Goal: Task Accomplishment & Management: Manage account settings

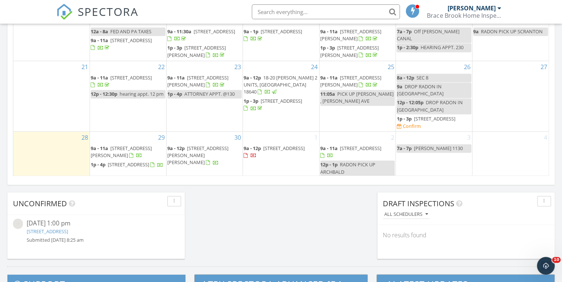
scroll to position [683, 571]
click at [211, 172] on div "30 9a - 12p 1104 Filbert St, Archbald 18403" at bounding box center [205, 155] width 76 height 46
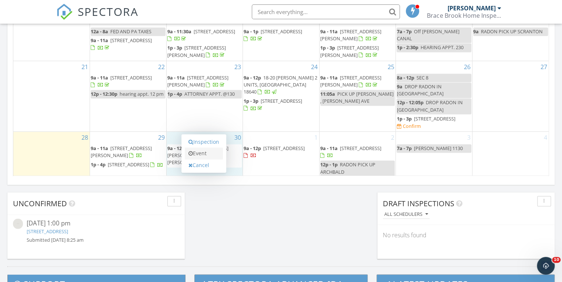
click at [208, 155] on link "Event" at bounding box center [204, 154] width 38 height 12
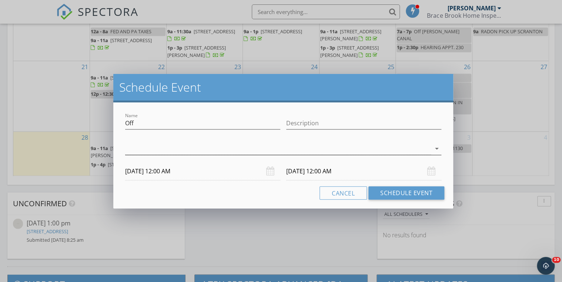
click at [193, 150] on div at bounding box center [278, 149] width 306 height 12
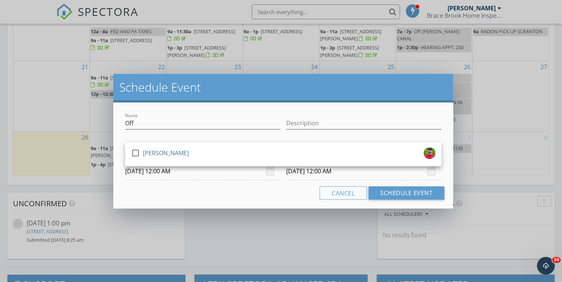
click at [193, 149] on div "check_box_outline_blank Daniel Frederici" at bounding box center [283, 154] width 304 height 15
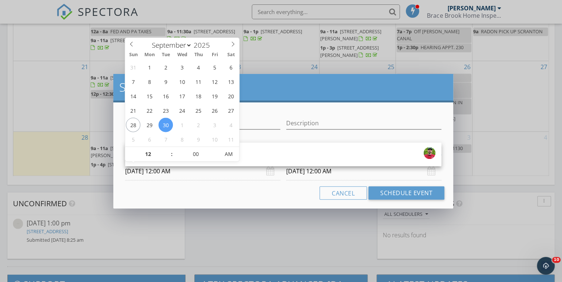
click at [200, 174] on input "09/30/2025 12:00 AM" at bounding box center [202, 171] width 155 height 18
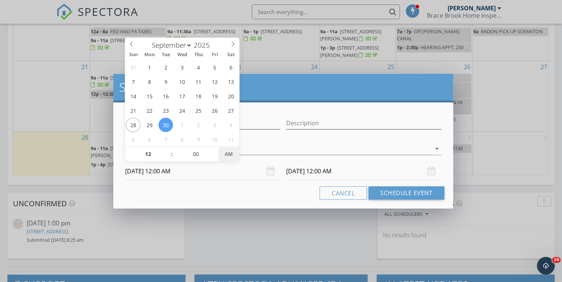
type input "09/30/2025 12:00 PM"
type input "10/01/2025 12:00 PM"
click at [228, 155] on span "PM" at bounding box center [228, 154] width 20 height 15
click at [376, 172] on input "10/01/2025 12:00 PM" at bounding box center [363, 171] width 155 height 18
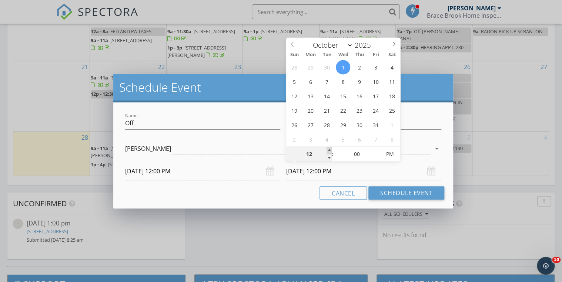
type input "01"
type input "10/01/2025 1:00 PM"
click at [327, 148] on span at bounding box center [328, 150] width 5 height 7
type input "02"
type input "10/01/2025 2:00 PM"
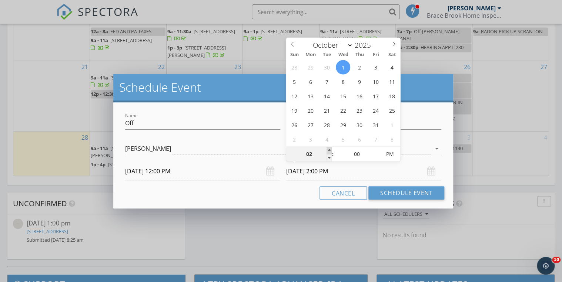
click at [328, 148] on span at bounding box center [328, 150] width 5 height 7
type input "03"
type input "10/01/2025 3:00 PM"
click at [328, 148] on span at bounding box center [328, 150] width 5 height 7
type input "04"
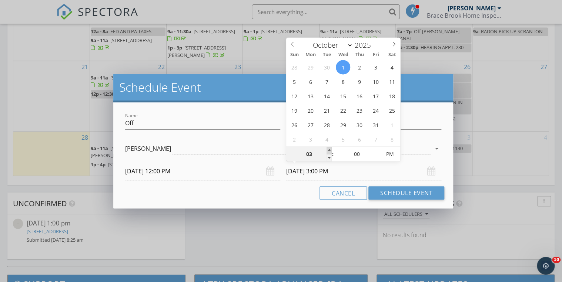
type input "10/01/2025 4:00 PM"
click at [328, 148] on span at bounding box center [328, 150] width 5 height 7
select select "8"
type input "09/30/2025 4:00 PM"
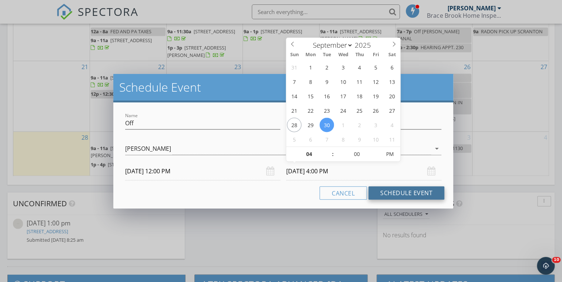
click at [410, 193] on button "Schedule Event" at bounding box center [406, 193] width 76 height 13
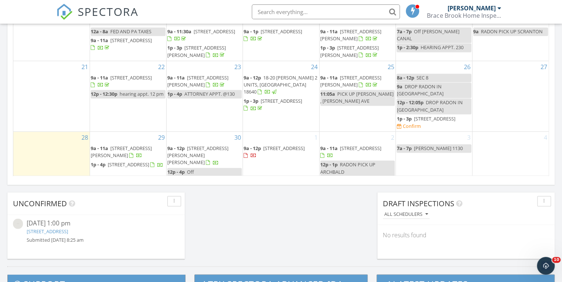
click at [250, 179] on div "September 2025 today list day week cal wk 4 wk month Sun Mon Tue Wed Thu Fri Sa…" at bounding box center [280, 13] width 547 height 337
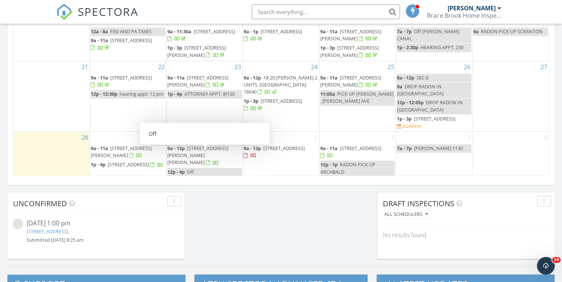
click at [211, 168] on link "12p - 4p Off" at bounding box center [204, 172] width 75 height 9
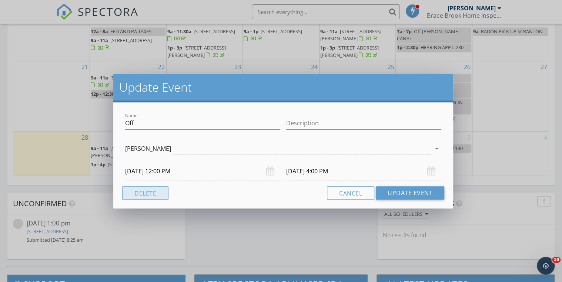
click at [151, 194] on button "Delete" at bounding box center [145, 193] width 46 height 13
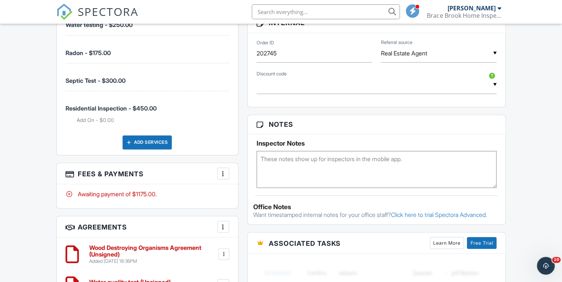
scroll to position [563, 0]
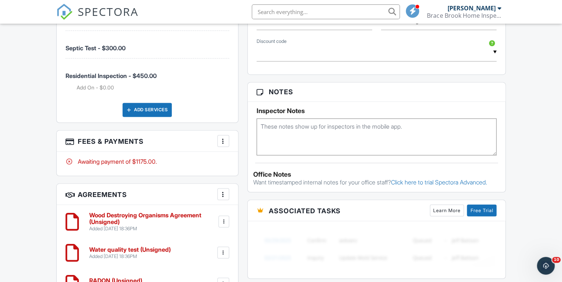
click at [222, 138] on div at bounding box center [222, 140] width 7 height 7
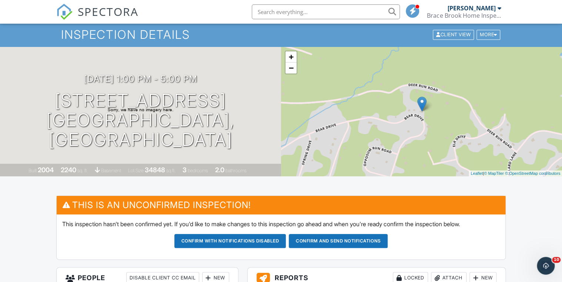
scroll to position [0, 0]
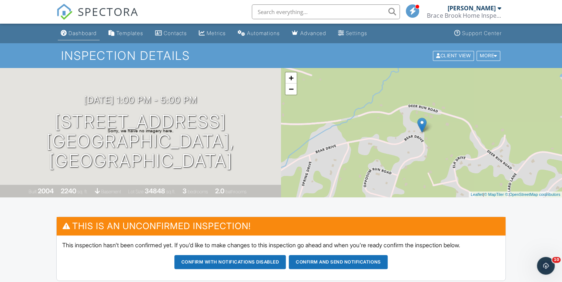
click at [83, 31] on div "Dashboard" at bounding box center [82, 33] width 28 height 6
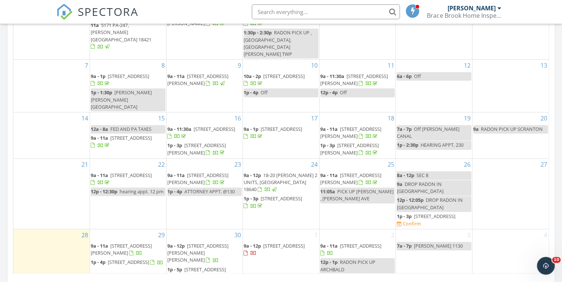
scroll to position [563, 0]
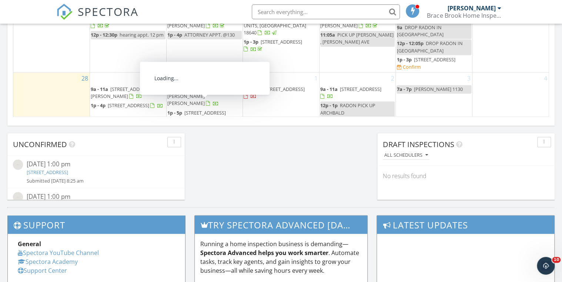
click at [199, 110] on span "[STREET_ADDRESS]" at bounding box center [204, 113] width 41 height 7
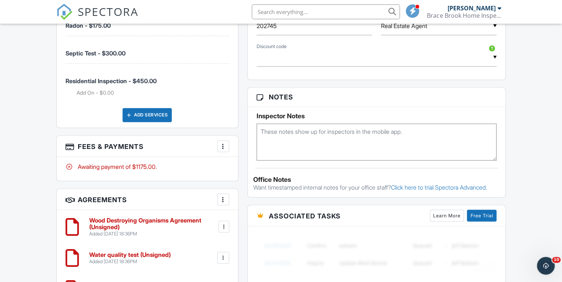
scroll to position [557, 0]
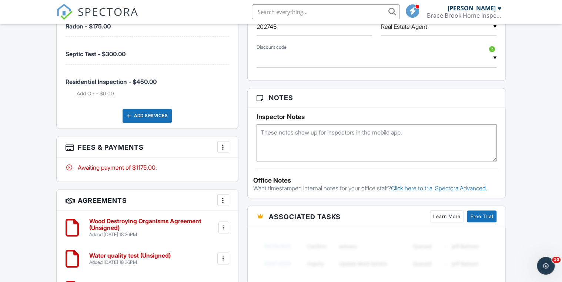
click at [222, 147] on div at bounding box center [222, 146] width 7 height 7
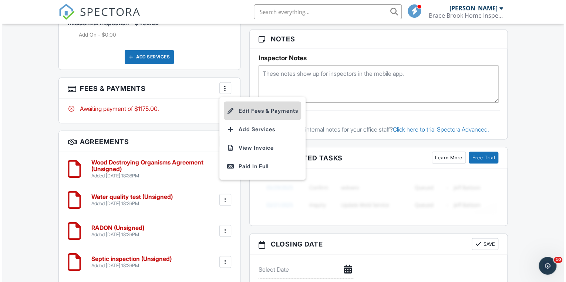
scroll to position [616, 0]
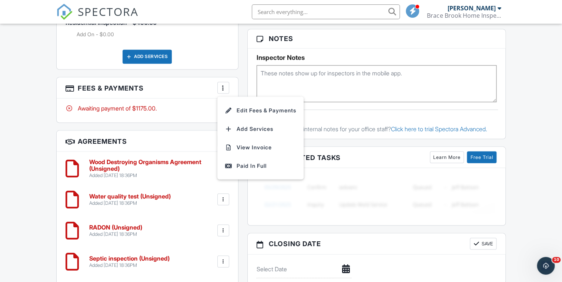
click at [224, 85] on div at bounding box center [222, 87] width 7 height 7
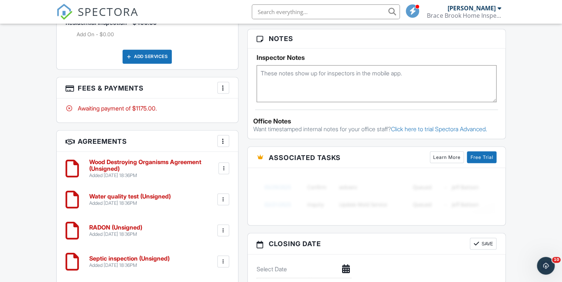
click at [224, 85] on div at bounding box center [222, 87] width 7 height 7
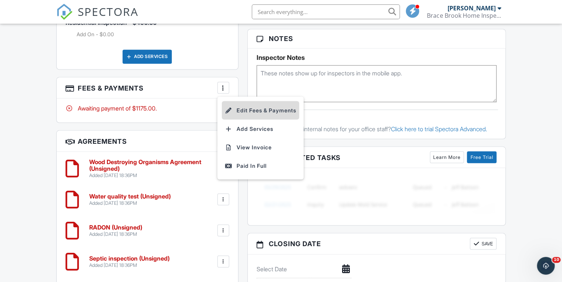
click at [244, 108] on li "Edit Fees & Payments" at bounding box center [260, 110] width 77 height 19
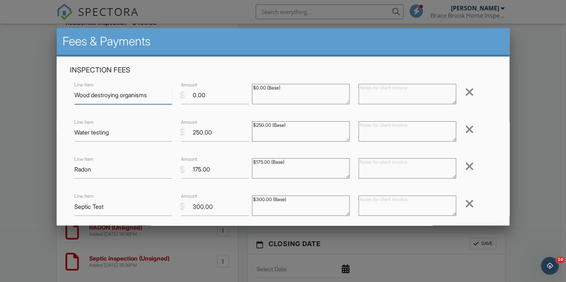
scroll to position [30, 0]
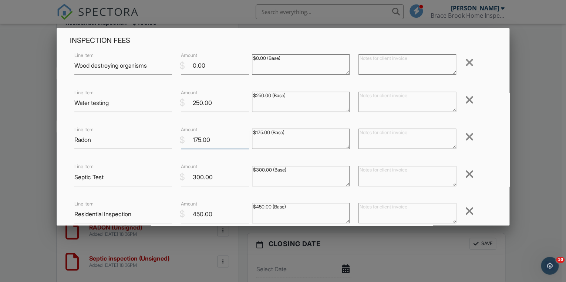
drag, startPoint x: 200, startPoint y: 139, endPoint x: 191, endPoint y: 138, distance: 8.9
click at [191, 138] on input "175.00" at bounding box center [215, 140] width 68 height 18
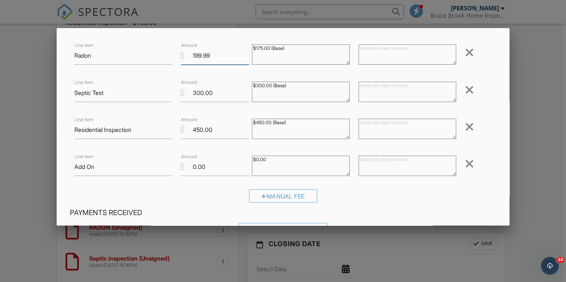
scroll to position [118, 0]
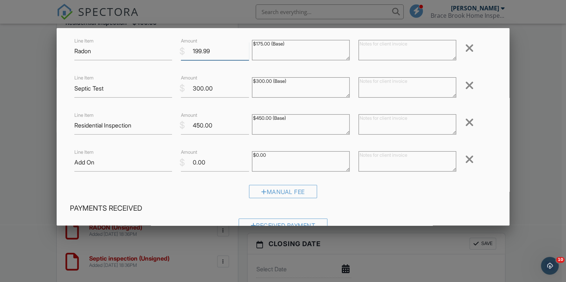
type input "199.99"
click at [195, 125] on input "450.00" at bounding box center [215, 126] width 68 height 18
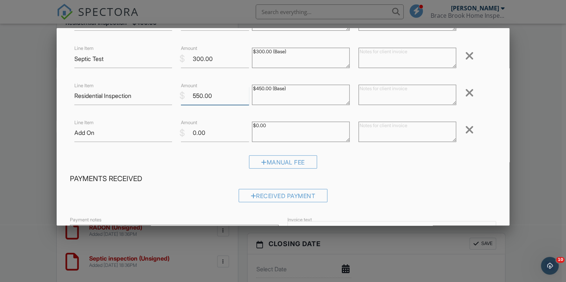
type input "550.00"
click at [145, 137] on input "Add On" at bounding box center [123, 133] width 98 height 18
type input "A"
type input "SEPTIC PUMPING"
click at [194, 134] on input "0.00" at bounding box center [215, 133] width 68 height 18
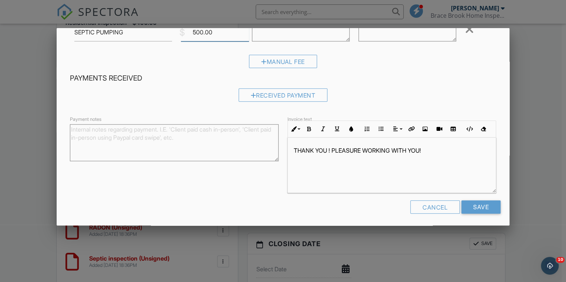
scroll to position [251, 0]
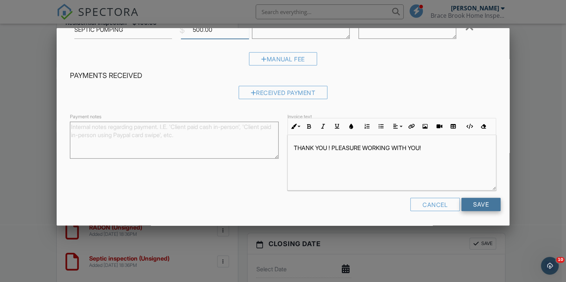
type input "500.00"
click at [484, 204] on input "Save" at bounding box center [481, 204] width 39 height 13
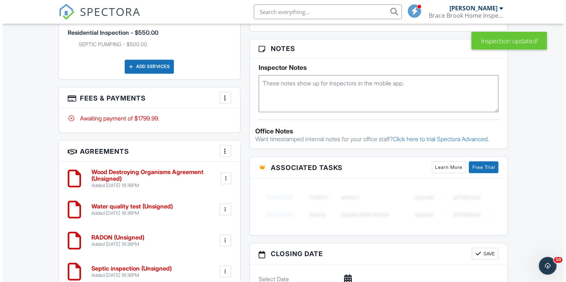
scroll to position [592, 0]
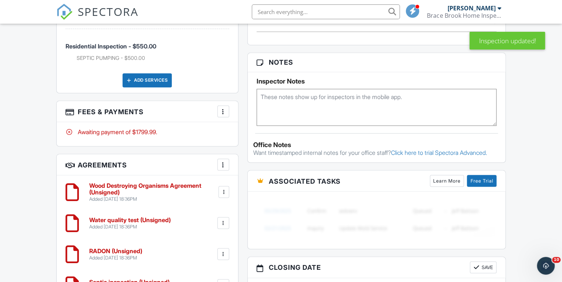
click at [225, 111] on div at bounding box center [222, 111] width 7 height 7
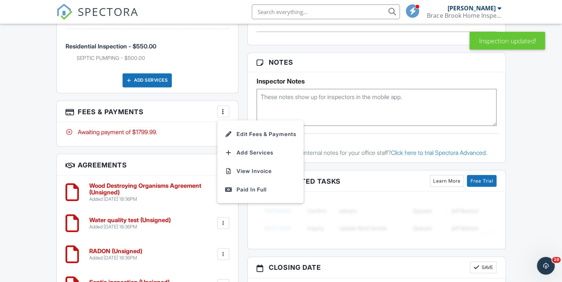
click at [241, 127] on li "Edit Fees & Payments" at bounding box center [260, 134] width 77 height 19
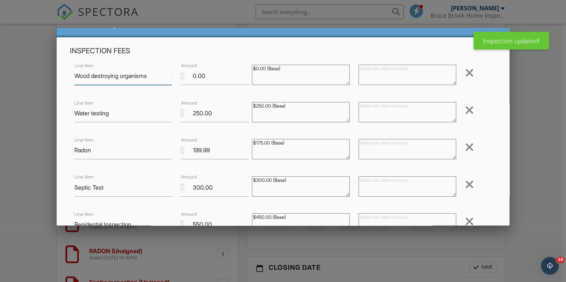
scroll to position [30, 0]
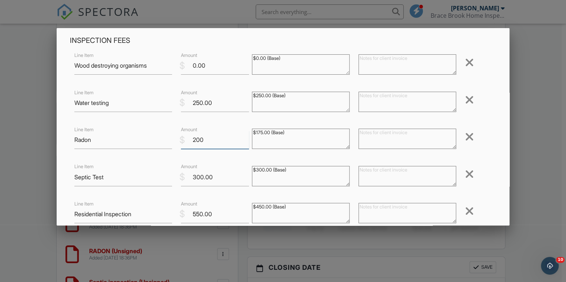
type input "200"
click at [244, 137] on input "200" at bounding box center [215, 140] width 68 height 18
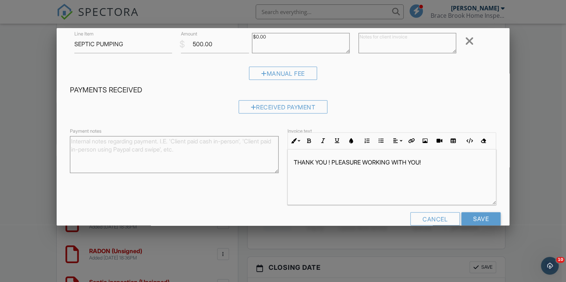
scroll to position [0, 0]
click at [476, 217] on input "Save" at bounding box center [481, 218] width 39 height 13
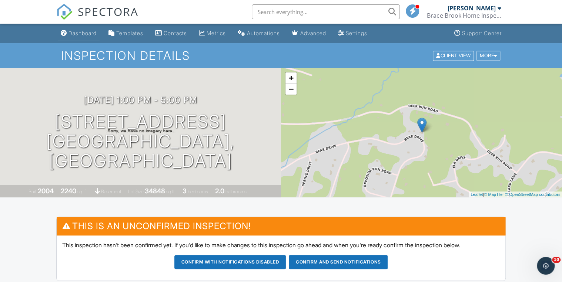
click at [84, 33] on div "Dashboard" at bounding box center [82, 33] width 28 height 6
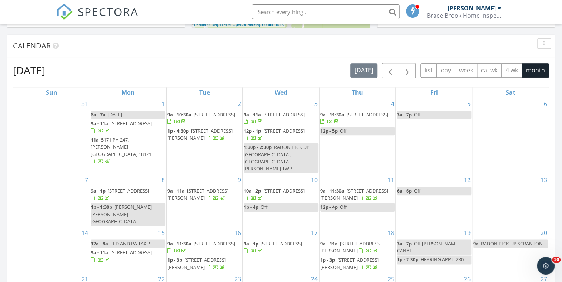
scroll to position [207, 0]
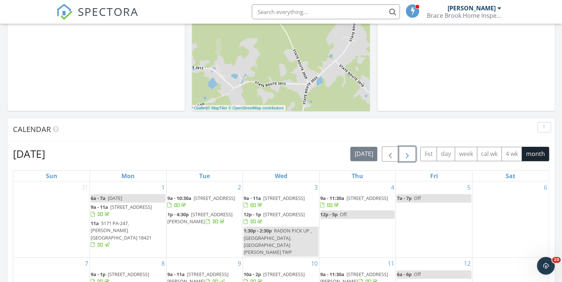
click at [410, 157] on span "button" at bounding box center [407, 154] width 9 height 9
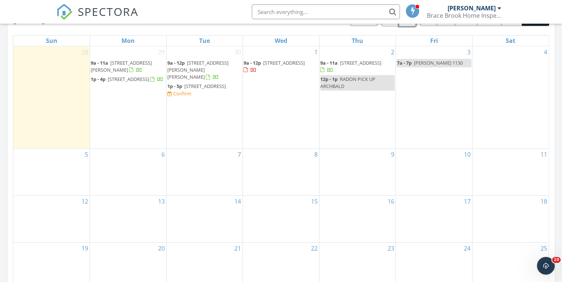
scroll to position [355, 0]
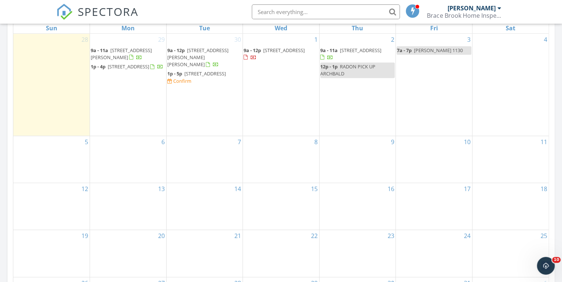
drag, startPoint x: 182, startPoint y: 79, endPoint x: 194, endPoint y: 72, distance: 13.9
click at [194, 72] on span "[STREET_ADDRESS]" at bounding box center [204, 73] width 41 height 7
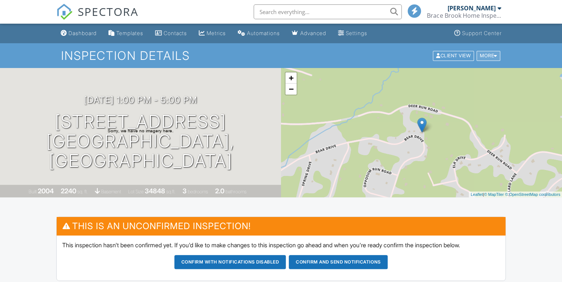
click at [490, 57] on div "More" at bounding box center [488, 56] width 24 height 10
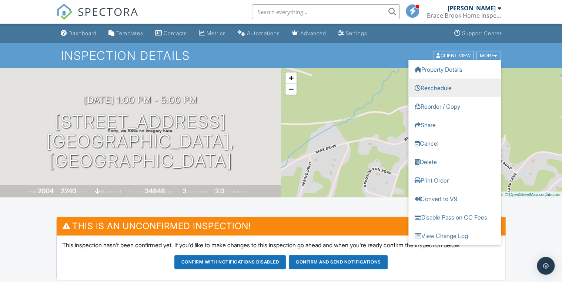
click at [444, 88] on link "Reschedule" at bounding box center [454, 87] width 93 height 19
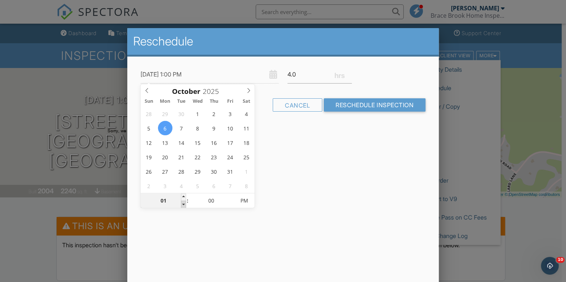
type input "[DATE] 12:00 PM"
type input "12"
click at [182, 202] on span at bounding box center [183, 204] width 5 height 7
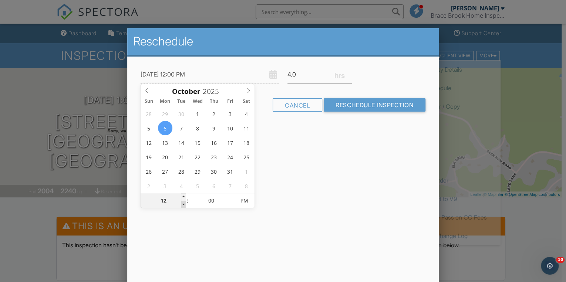
type input "10/06/2025 11:00 AM"
type input "11"
click at [182, 202] on span at bounding box center [183, 204] width 5 height 7
type input "[DATE] 10:00 AM"
type input "10"
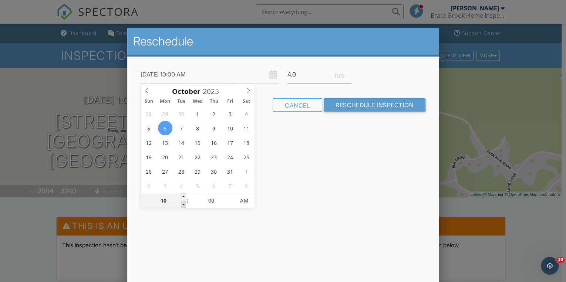
click at [182, 202] on span at bounding box center [183, 204] width 5 height 7
type input "10/06/2025 9:00 AM"
type input "09"
click at [182, 202] on span at bounding box center [183, 204] width 5 height 7
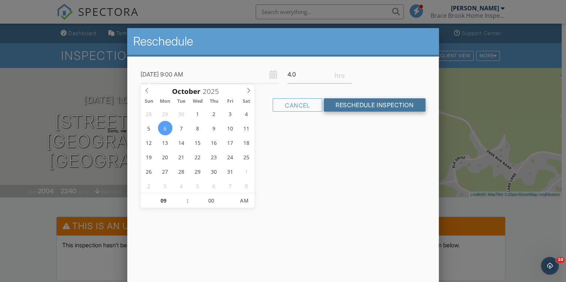
click at [356, 104] on input "Reschedule Inspection" at bounding box center [375, 104] width 102 height 13
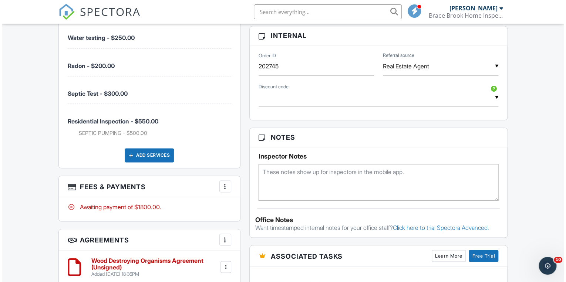
scroll to position [622, 0]
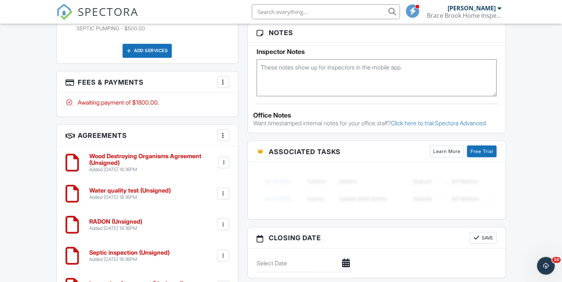
click at [222, 83] on div at bounding box center [222, 81] width 7 height 7
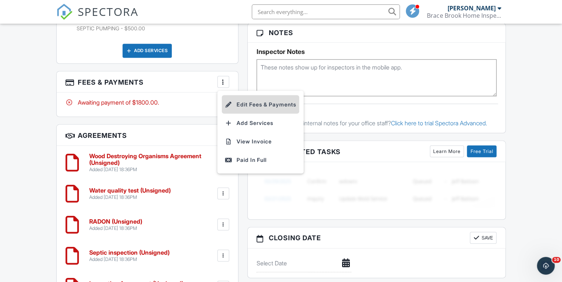
click at [248, 102] on li "Edit Fees & Payments" at bounding box center [260, 104] width 77 height 19
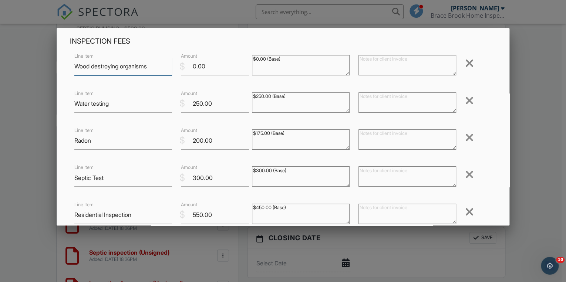
scroll to position [178, 0]
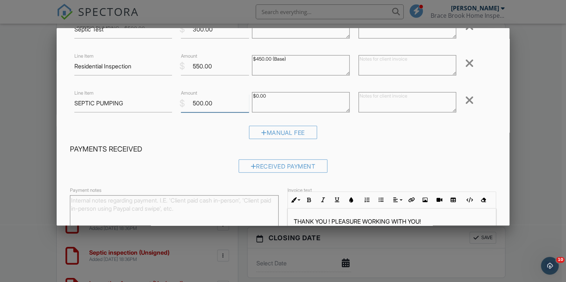
drag, startPoint x: 201, startPoint y: 103, endPoint x: 191, endPoint y: 103, distance: 10.7
click at [191, 103] on input "500.00" at bounding box center [215, 103] width 68 height 18
type input ".00"
click at [363, 139] on div "Manual Fee" at bounding box center [283, 135] width 426 height 19
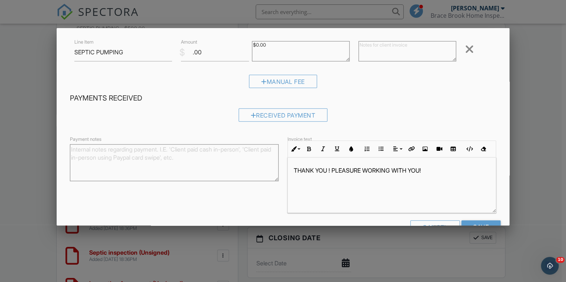
scroll to position [251, 0]
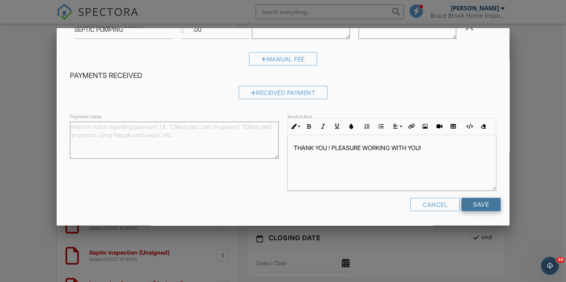
click at [481, 204] on input "Save" at bounding box center [481, 204] width 39 height 13
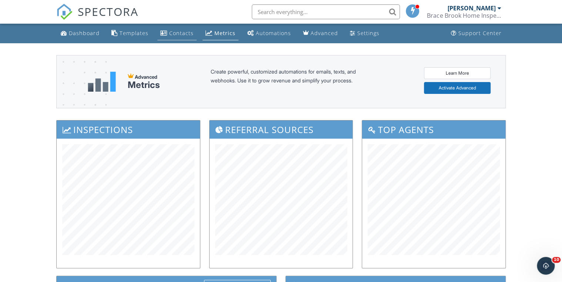
click at [173, 32] on div "Contacts" at bounding box center [181, 33] width 24 height 7
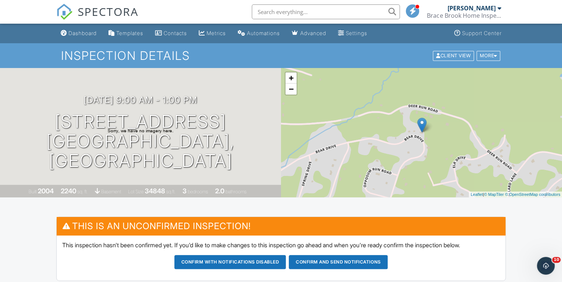
drag, startPoint x: 39, startPoint y: 47, endPoint x: 19, endPoint y: 227, distance: 181.4
click at [78, 33] on div "Dashboard" at bounding box center [82, 33] width 28 height 6
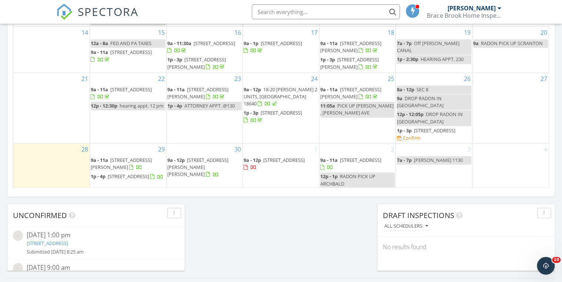
scroll to position [503, 0]
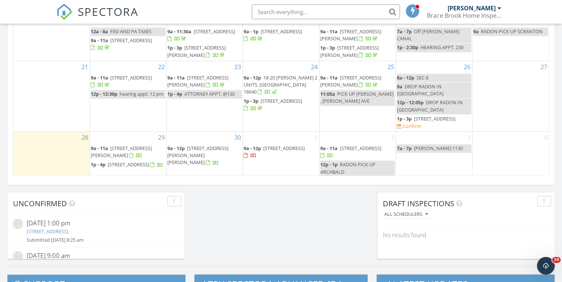
click at [206, 183] on div "Calendar [DATE] [DATE] list day week cal wk 4 wk month Sun Mon Tue Wed Thu Fri …" at bounding box center [280, 3] width 547 height 363
